Goal: Entertainment & Leisure: Consume media (video, audio)

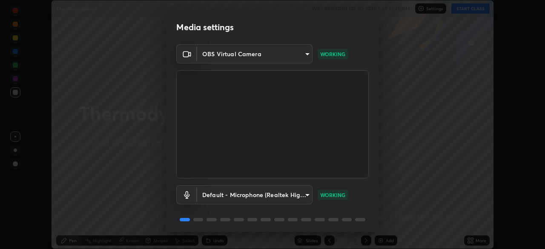
scroll to position [30, 0]
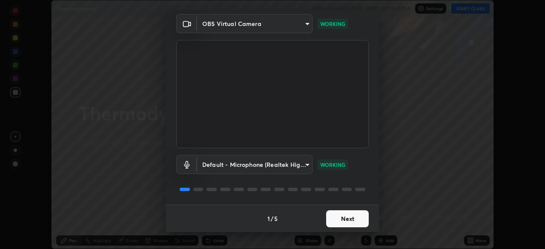
click at [356, 212] on button "Next" at bounding box center [347, 218] width 43 height 17
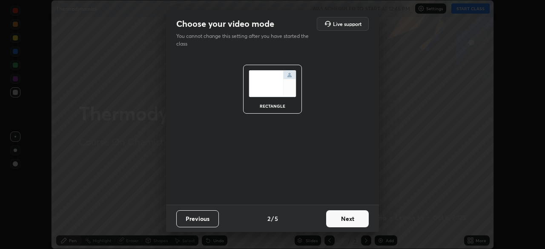
scroll to position [0, 0]
click at [362, 222] on button "Next" at bounding box center [347, 218] width 43 height 17
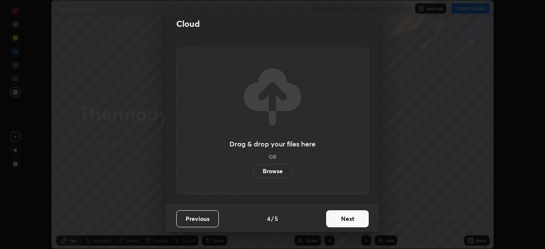
click at [367, 219] on button "Next" at bounding box center [347, 218] width 43 height 17
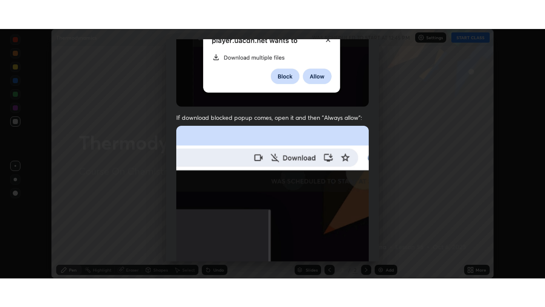
scroll to position [204, 0]
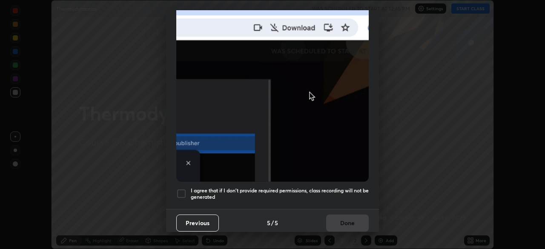
click at [351, 213] on div "Previous 5 / 5 Done" at bounding box center [272, 222] width 213 height 27
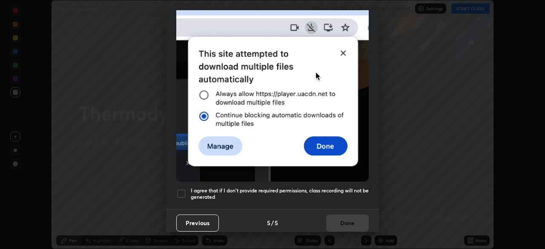
click at [353, 187] on h5 "I agree that if I don't provide required permissions, class recording will not …" at bounding box center [280, 193] width 178 height 13
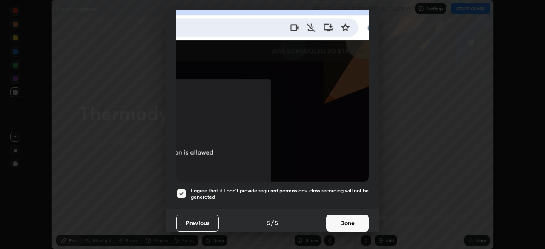
click at [357, 219] on button "Done" at bounding box center [347, 223] width 43 height 17
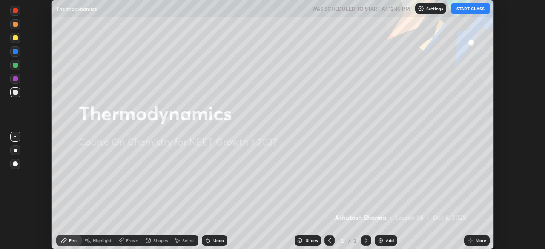
click at [476, 242] on div "More" at bounding box center [481, 241] width 11 height 4
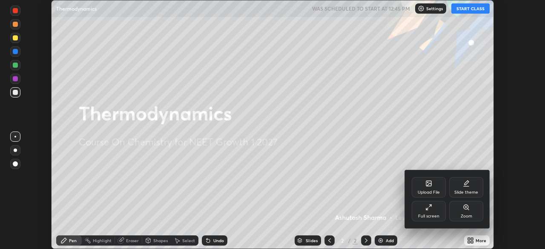
click at [434, 209] on div "Full screen" at bounding box center [429, 211] width 34 height 20
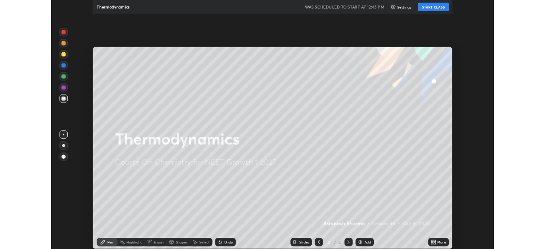
scroll to position [307, 545]
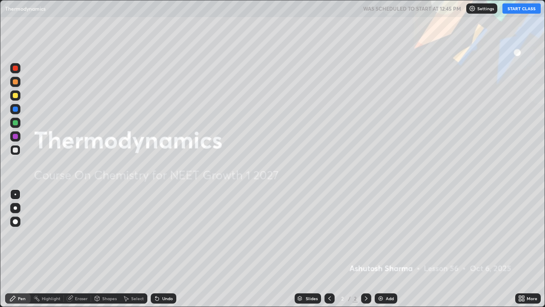
click at [383, 249] on img at bounding box center [380, 298] width 7 height 7
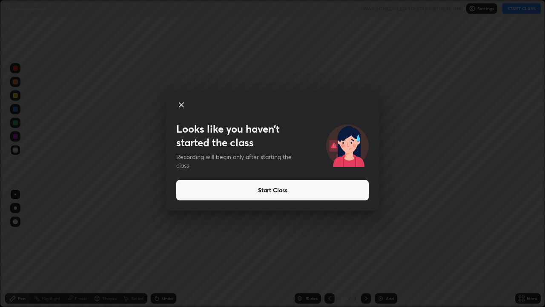
click at [182, 189] on button "Start Class" at bounding box center [272, 190] width 193 height 20
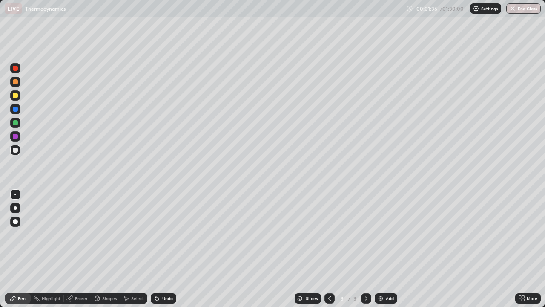
click at [20, 69] on div at bounding box center [15, 68] width 10 height 10
click at [14, 208] on div at bounding box center [15, 207] width 3 height 3
click at [15, 96] on div at bounding box center [15, 95] width 5 height 5
click at [18, 150] on div at bounding box center [15, 150] width 10 height 10
click at [162, 249] on div "Undo" at bounding box center [167, 298] width 11 height 4
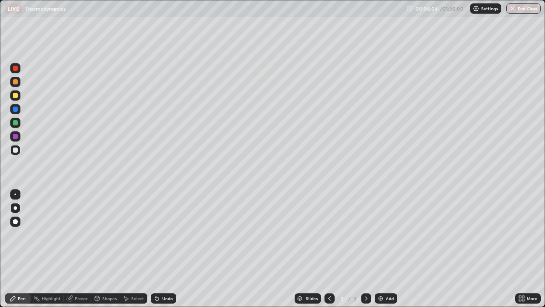
click at [162, 249] on div "Undo" at bounding box center [164, 298] width 26 height 10
click at [384, 249] on div "Add" at bounding box center [386, 298] width 23 height 10
click at [325, 249] on div at bounding box center [330, 298] width 10 height 10
click at [384, 249] on div "Add" at bounding box center [386, 298] width 23 height 10
click at [15, 70] on div at bounding box center [15, 68] width 5 height 5
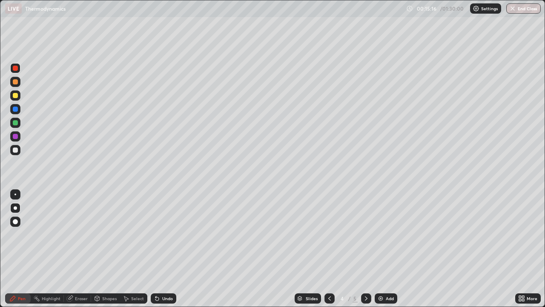
click at [17, 95] on div at bounding box center [15, 95] width 5 height 5
click at [16, 137] on div at bounding box center [15, 136] width 5 height 5
click at [383, 249] on img at bounding box center [380, 298] width 7 height 7
click at [18, 123] on div at bounding box center [15, 123] width 10 height 10
click at [385, 249] on div "Add" at bounding box center [386, 298] width 23 height 10
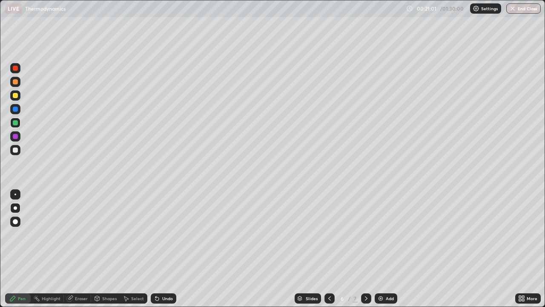
click at [328, 249] on icon at bounding box center [329, 298] width 7 height 7
click at [326, 249] on div at bounding box center [330, 298] width 10 height 10
click at [328, 249] on div at bounding box center [330, 298] width 10 height 10
click at [365, 249] on icon at bounding box center [366, 298] width 7 height 7
click at [384, 249] on div "Add" at bounding box center [386, 298] width 23 height 10
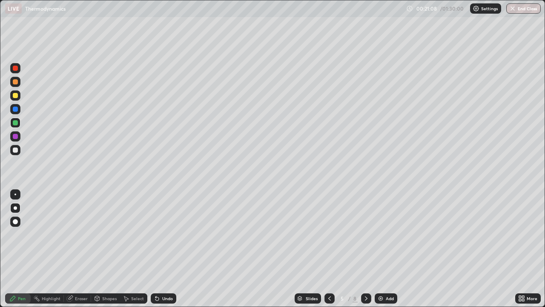
click at [16, 97] on div at bounding box center [15, 95] width 5 height 5
click at [77, 249] on div "Eraser" at bounding box center [81, 298] width 13 height 4
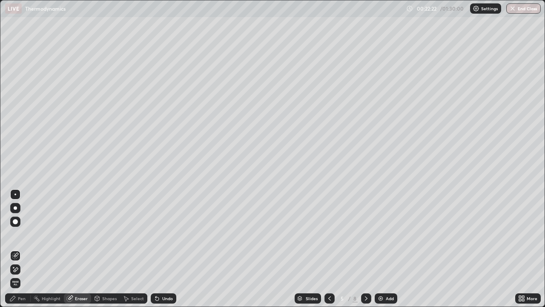
click at [18, 249] on div "Pen" at bounding box center [18, 298] width 26 height 10
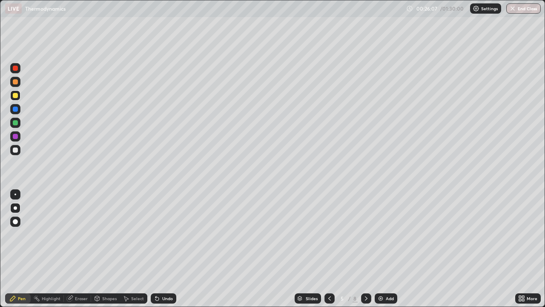
click at [390, 249] on div "Add" at bounding box center [390, 298] width 8 height 4
click at [17, 83] on div at bounding box center [15, 81] width 5 height 5
click at [17, 123] on div at bounding box center [15, 122] width 5 height 5
click at [17, 82] on div at bounding box center [15, 81] width 5 height 5
click at [386, 249] on div "Add" at bounding box center [390, 298] width 8 height 4
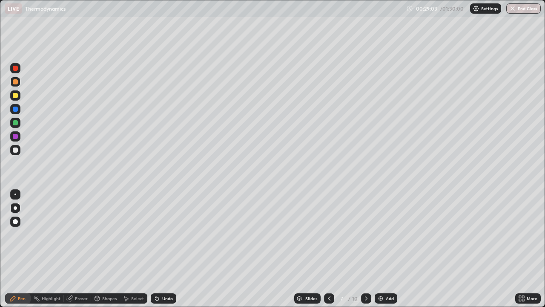
click at [17, 122] on div at bounding box center [15, 122] width 5 height 5
click at [16, 95] on div at bounding box center [15, 95] width 5 height 5
click at [386, 249] on div "Add" at bounding box center [390, 298] width 8 height 4
click at [329, 249] on icon at bounding box center [329, 298] width 7 height 7
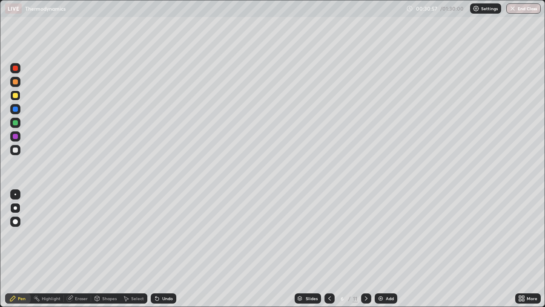
click at [329, 249] on icon at bounding box center [329, 298] width 7 height 7
click at [364, 249] on icon at bounding box center [366, 298] width 7 height 7
click at [366, 249] on icon at bounding box center [366, 298] width 7 height 7
click at [366, 249] on icon at bounding box center [366, 298] width 3 height 4
click at [329, 249] on icon at bounding box center [329, 298] width 7 height 7
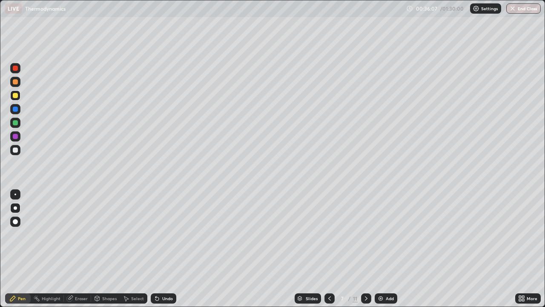
click at [326, 249] on icon at bounding box center [329, 298] width 7 height 7
click at [384, 249] on div "Add" at bounding box center [386, 298] width 23 height 10
click at [17, 84] on div at bounding box center [15, 81] width 5 height 5
click at [19, 69] on div at bounding box center [15, 68] width 10 height 10
click at [18, 150] on div at bounding box center [15, 150] width 10 height 10
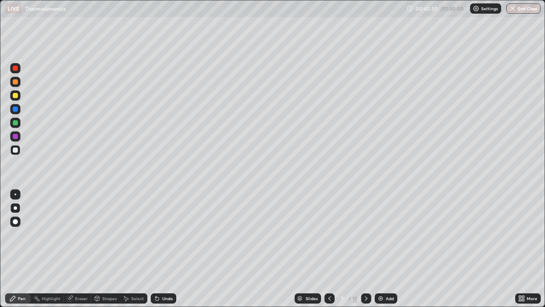
click at [79, 249] on div "Eraser" at bounding box center [81, 298] width 13 height 4
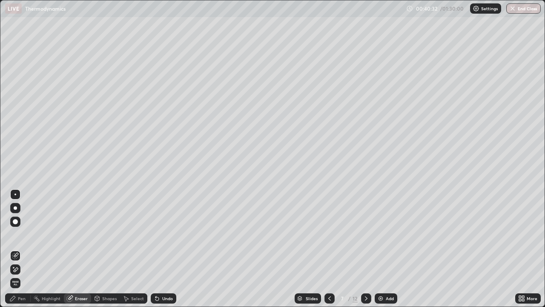
click at [21, 249] on div "Pen" at bounding box center [22, 298] width 8 height 4
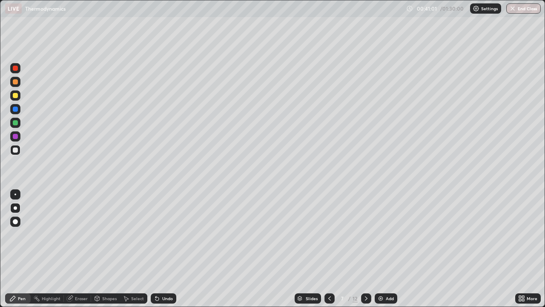
click at [16, 123] on div at bounding box center [15, 122] width 5 height 5
click at [17, 136] on div at bounding box center [15, 136] width 5 height 5
click at [17, 96] on div at bounding box center [15, 95] width 5 height 5
click at [15, 69] on div at bounding box center [15, 68] width 5 height 5
click at [17, 121] on div at bounding box center [15, 122] width 5 height 5
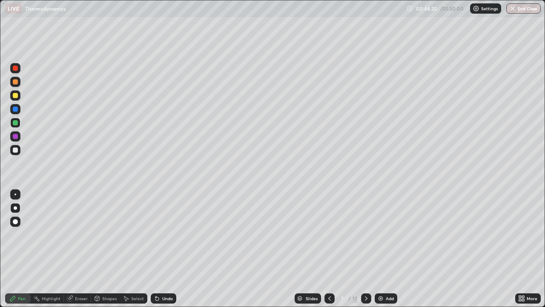
click at [16, 95] on div at bounding box center [15, 95] width 5 height 5
click at [82, 249] on div "Eraser" at bounding box center [81, 298] width 13 height 4
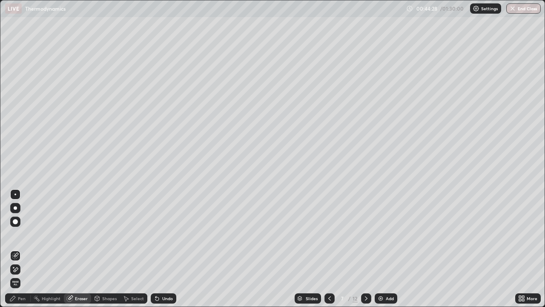
click at [20, 249] on div "Pen" at bounding box center [22, 298] width 8 height 4
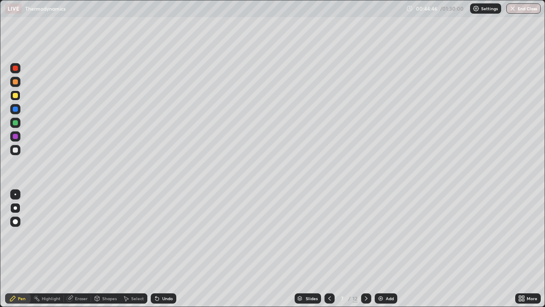
click at [16, 68] on div at bounding box center [15, 68] width 5 height 5
click at [388, 249] on div "Add" at bounding box center [390, 298] width 8 height 4
click at [17, 152] on div at bounding box center [15, 149] width 5 height 5
click at [19, 123] on div at bounding box center [15, 123] width 10 height 10
click at [77, 249] on div "Eraser" at bounding box center [81, 298] width 13 height 4
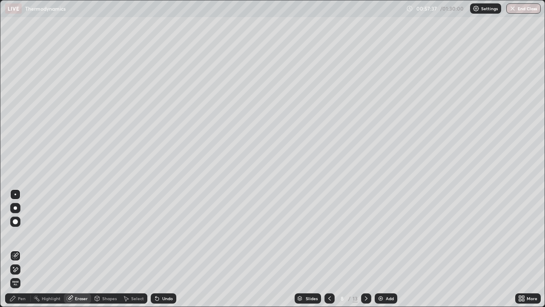
click at [20, 249] on div "Pen" at bounding box center [22, 298] width 8 height 4
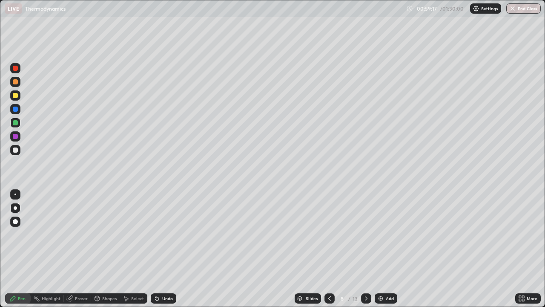
click at [383, 249] on img at bounding box center [380, 298] width 7 height 7
click at [328, 249] on icon at bounding box center [329, 298] width 3 height 4
click at [385, 249] on div "Add" at bounding box center [386, 298] width 23 height 10
click at [17, 96] on div at bounding box center [15, 95] width 5 height 5
click at [386, 249] on div "Add" at bounding box center [390, 298] width 8 height 4
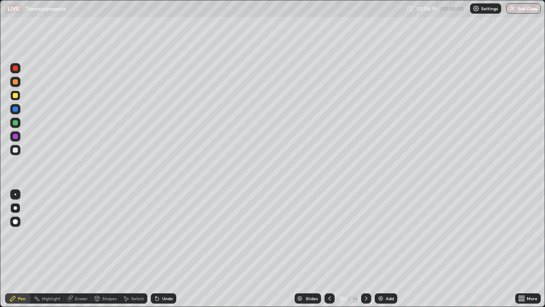
click at [16, 151] on div at bounding box center [15, 149] width 5 height 5
click at [81, 249] on div "Eraser" at bounding box center [81, 298] width 13 height 4
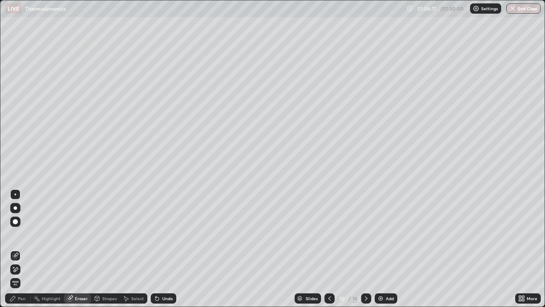
click at [23, 249] on div "Pen" at bounding box center [22, 298] width 8 height 4
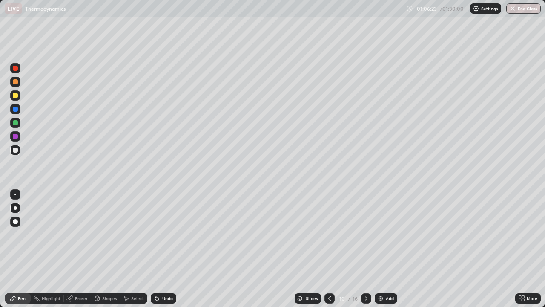
click at [18, 124] on div at bounding box center [15, 123] width 10 height 10
click at [384, 249] on div "Add" at bounding box center [386, 298] width 23 height 10
click at [329, 249] on icon at bounding box center [329, 298] width 7 height 7
click at [16, 150] on div at bounding box center [15, 149] width 5 height 5
click at [387, 249] on div "Add" at bounding box center [390, 298] width 8 height 4
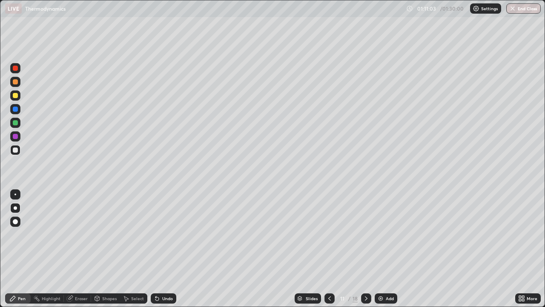
click at [329, 249] on icon at bounding box center [329, 298] width 7 height 7
click at [364, 249] on icon at bounding box center [366, 298] width 7 height 7
click at [365, 249] on icon at bounding box center [366, 298] width 7 height 7
click at [17, 83] on div at bounding box center [15, 81] width 5 height 5
click at [331, 249] on icon at bounding box center [329, 298] width 7 height 7
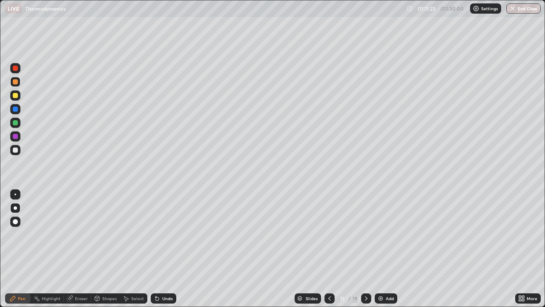
click at [328, 249] on div at bounding box center [330, 298] width 10 height 10
click at [366, 249] on icon at bounding box center [366, 298] width 7 height 7
click at [17, 124] on div at bounding box center [15, 122] width 5 height 5
click at [16, 95] on div at bounding box center [15, 95] width 5 height 5
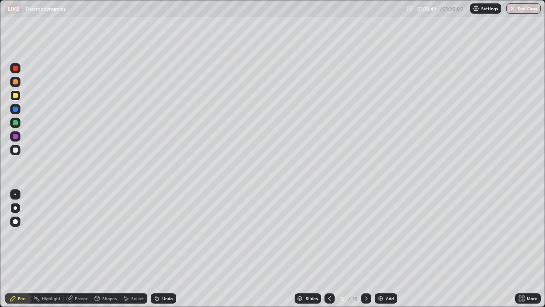
click at [386, 249] on div "Add" at bounding box center [390, 298] width 8 height 4
click at [520, 249] on icon at bounding box center [520, 300] width 2 height 2
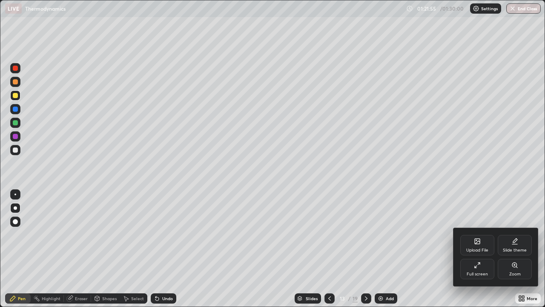
click at [477, 249] on div "Full screen" at bounding box center [478, 269] width 34 height 20
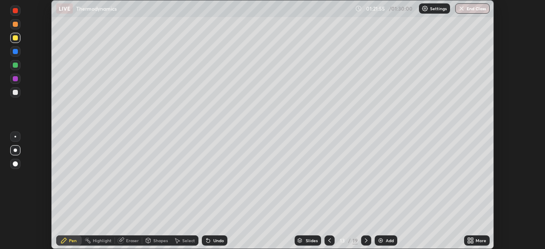
scroll to position [42357, 42061]
click at [481, 9] on button "End Class" at bounding box center [472, 8] width 35 height 10
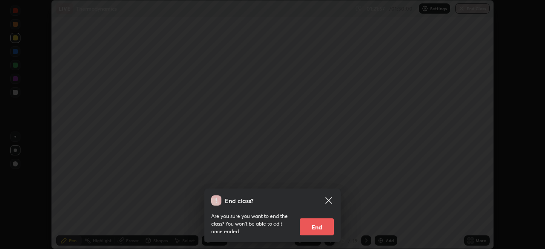
click at [325, 227] on button "End" at bounding box center [317, 227] width 34 height 17
